Goal: Task Accomplishment & Management: Manage account settings

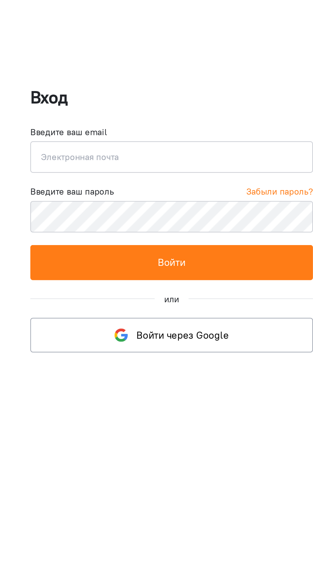
click at [101, 253] on input "email" at bounding box center [157, 253] width 144 height 16
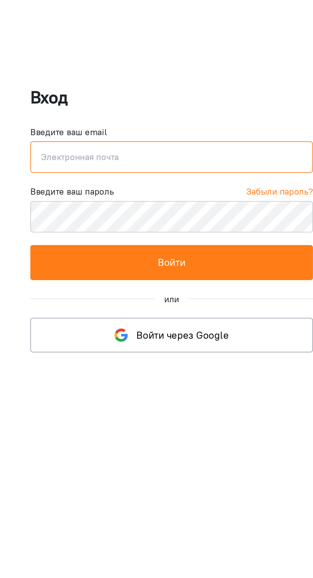
click at [167, 255] on input "email" at bounding box center [157, 253] width 144 height 16
type input "[EMAIL_ADDRESS][DOMAIN_NAME]"
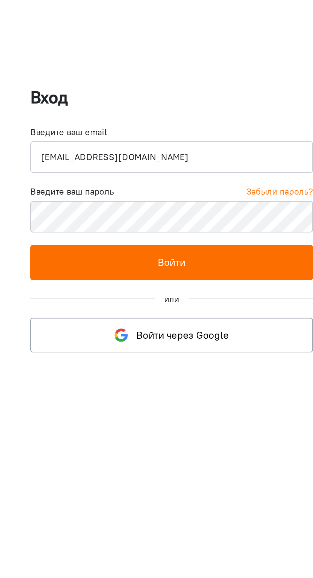
click at [110, 307] on button "Войти" at bounding box center [157, 307] width 144 height 18
